Goal: Obtain resource: Download file/media

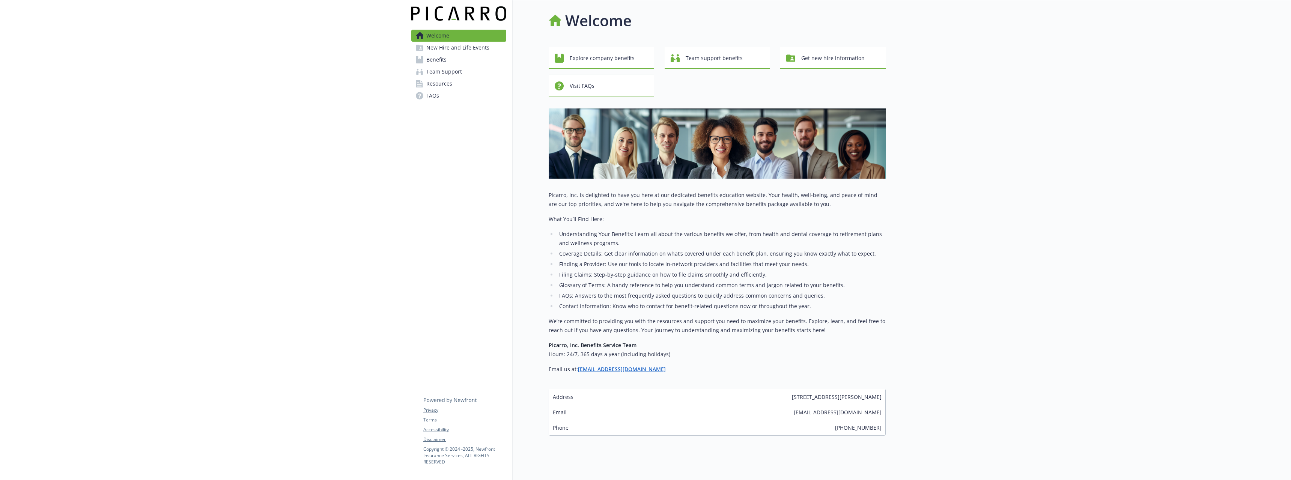
click at [441, 60] on span "Benefits" at bounding box center [436, 60] width 20 height 12
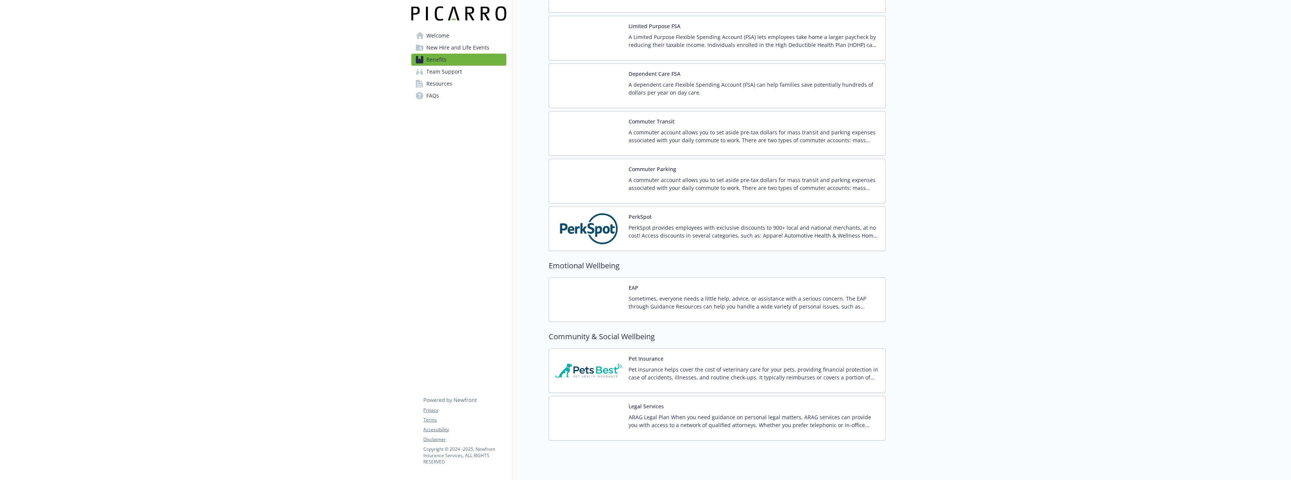
scroll to position [1109, 0]
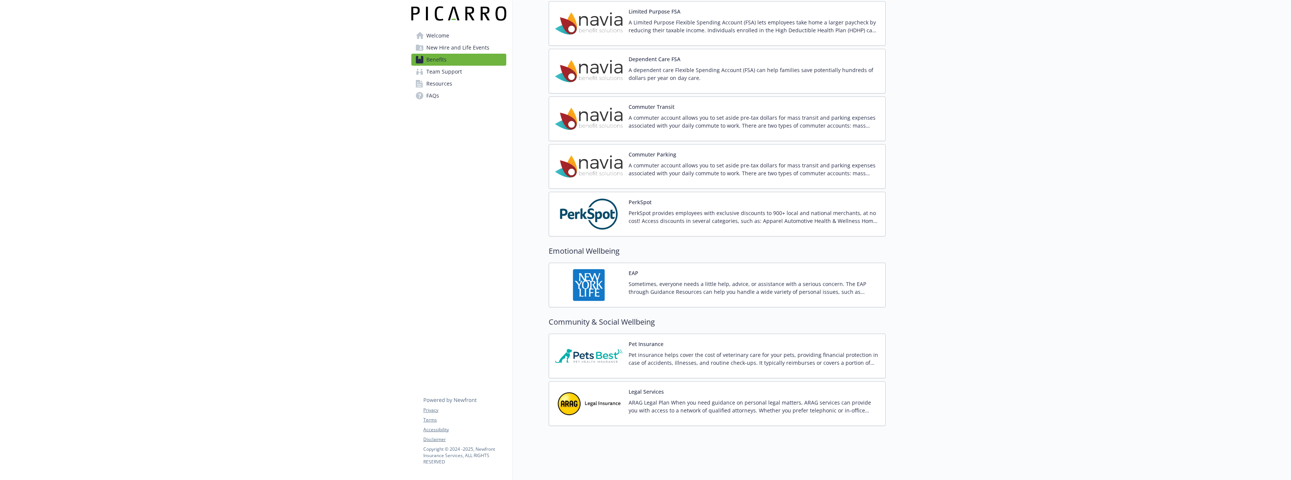
click at [652, 399] on p "ARAG Legal Plan When you need guidance on personal legal matters, ARAG services…" at bounding box center [754, 407] width 251 height 16
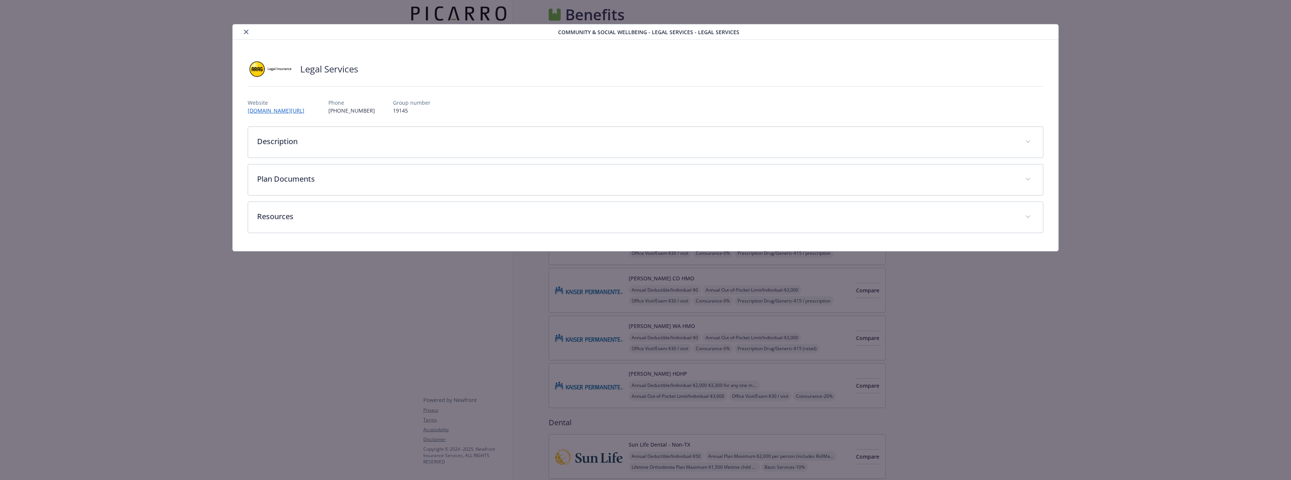
scroll to position [1109, 0]
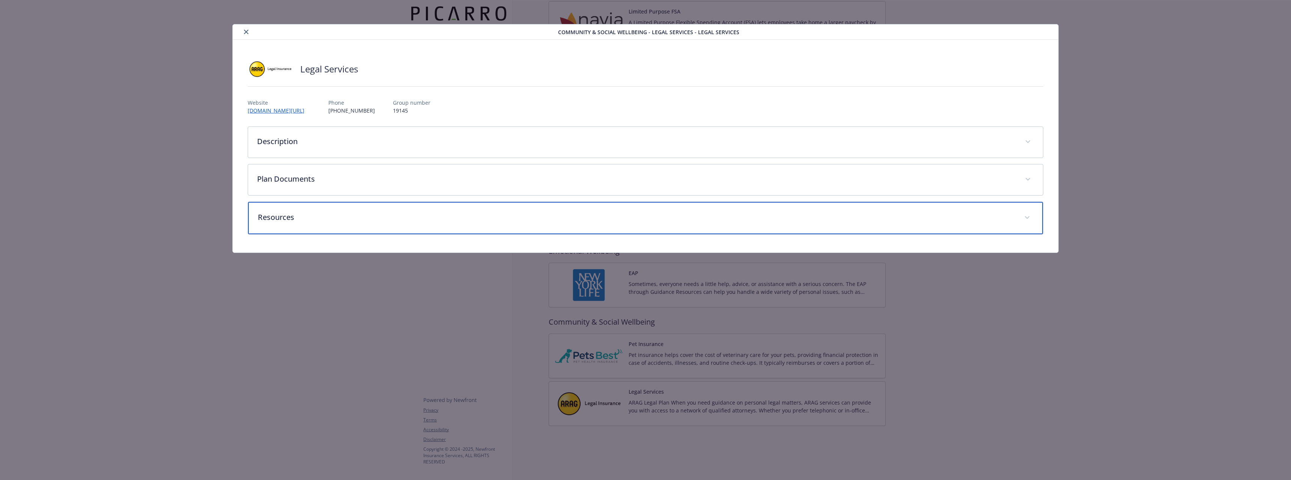
click at [316, 214] on p "Resources" at bounding box center [636, 217] width 757 height 11
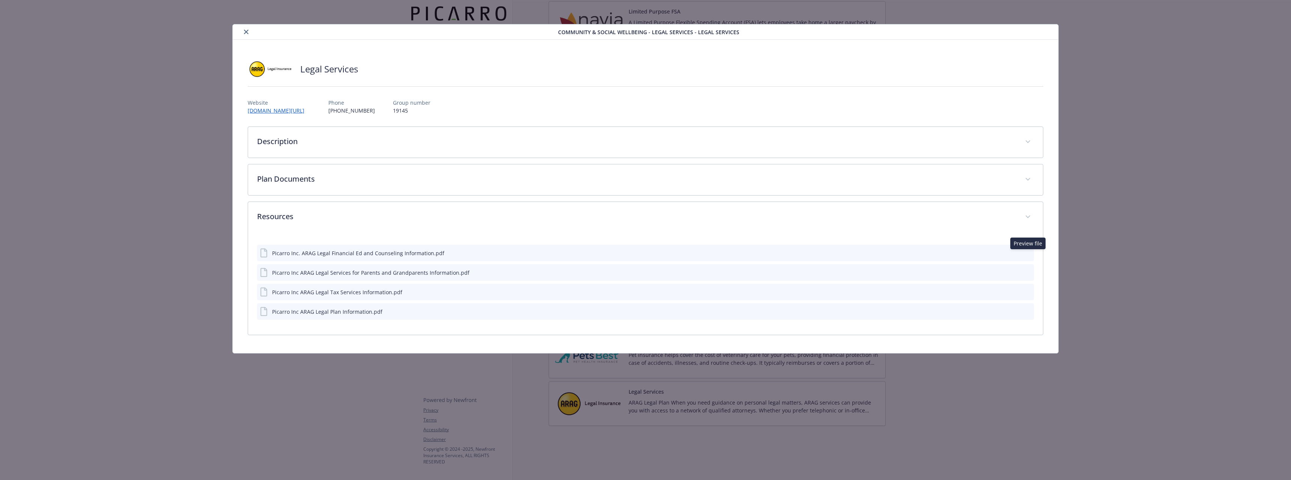
click at [1028, 252] on icon "preview file" at bounding box center [1027, 252] width 7 height 5
click at [393, 110] on p "19145" at bounding box center [412, 111] width 38 height 8
copy p "19145"
